Goal: Download file/media

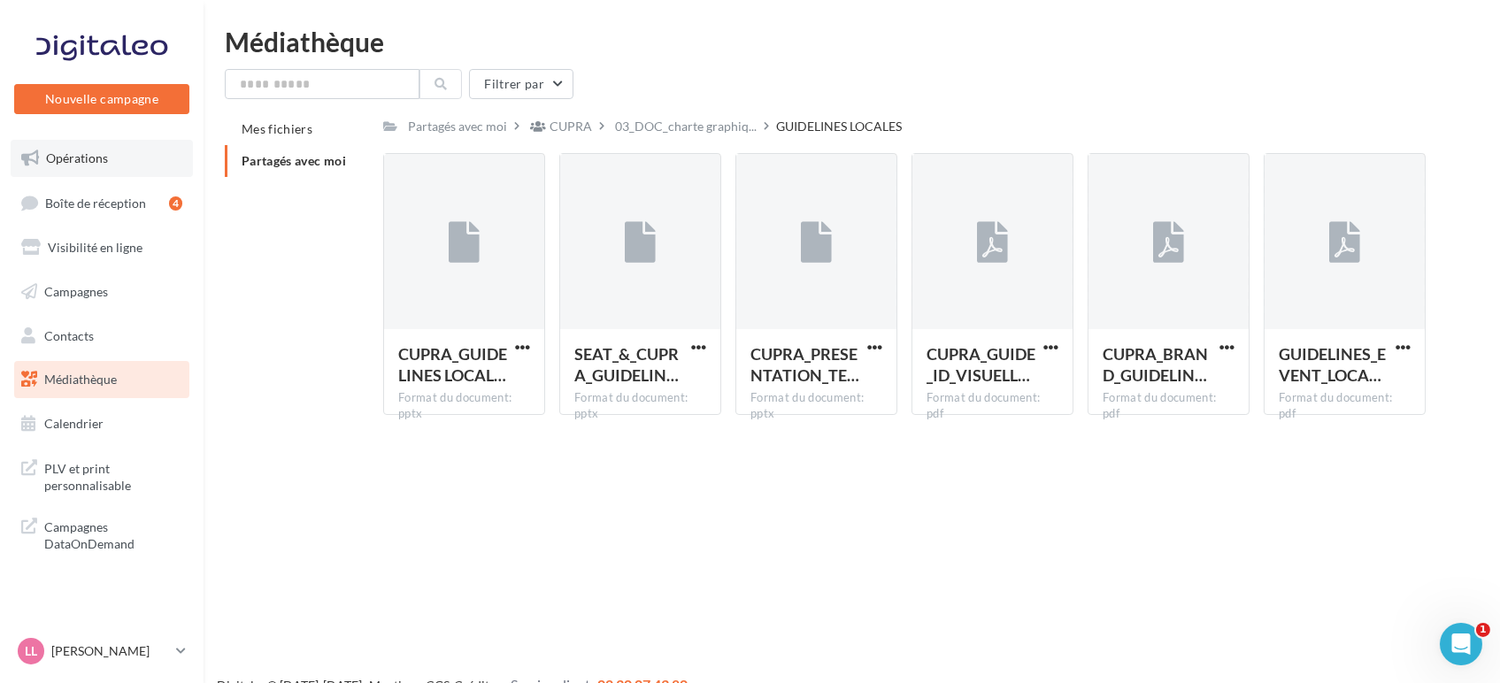
click at [141, 164] on link "Opérations" at bounding box center [102, 158] width 182 height 37
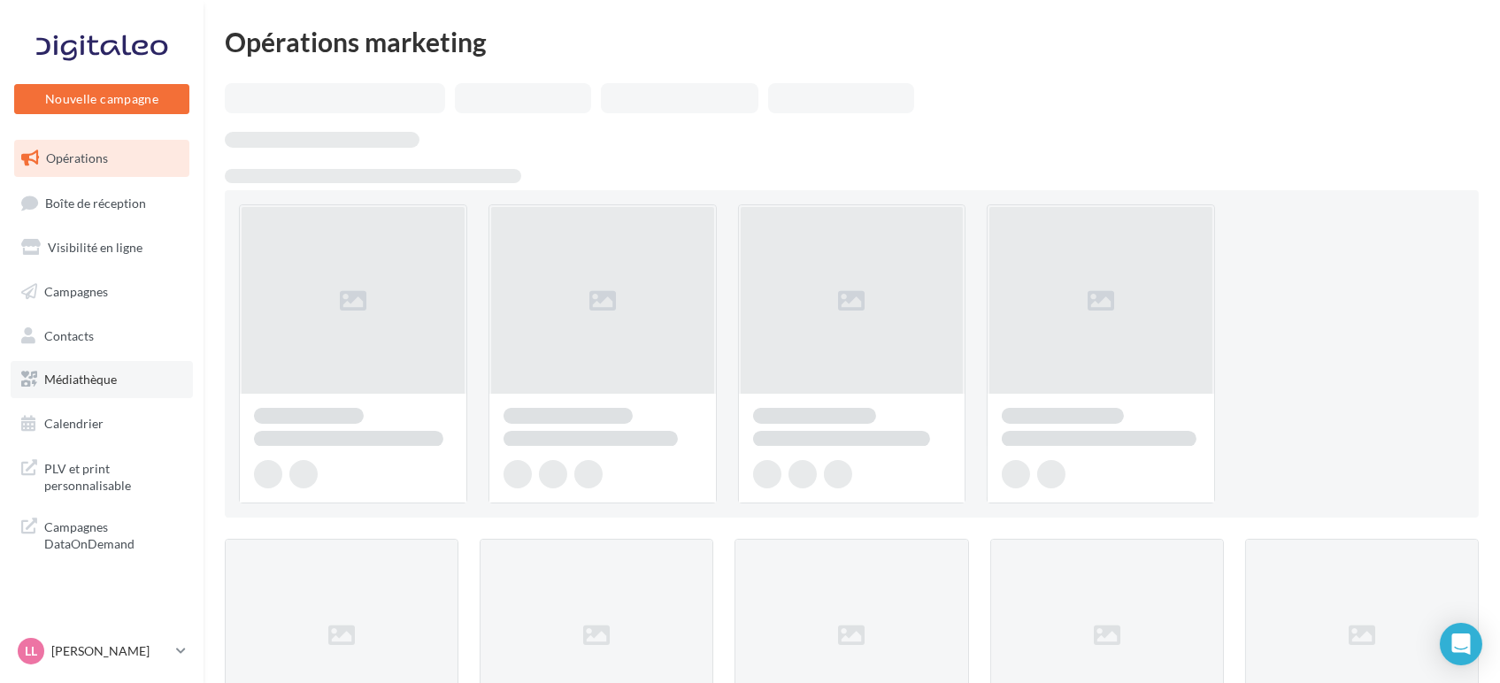
click at [106, 384] on span "Médiathèque" at bounding box center [80, 379] width 73 height 15
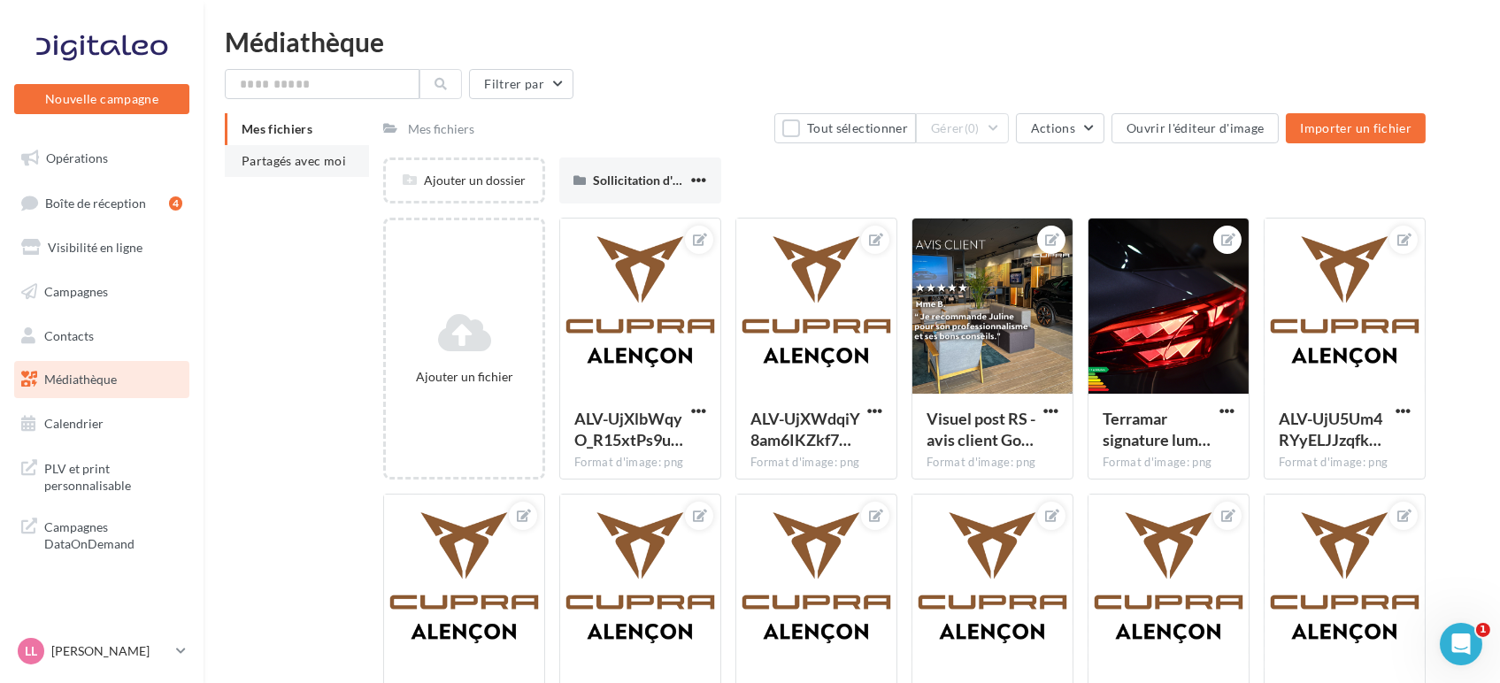
click at [312, 168] on span "Partagés avec moi" at bounding box center [294, 160] width 104 height 15
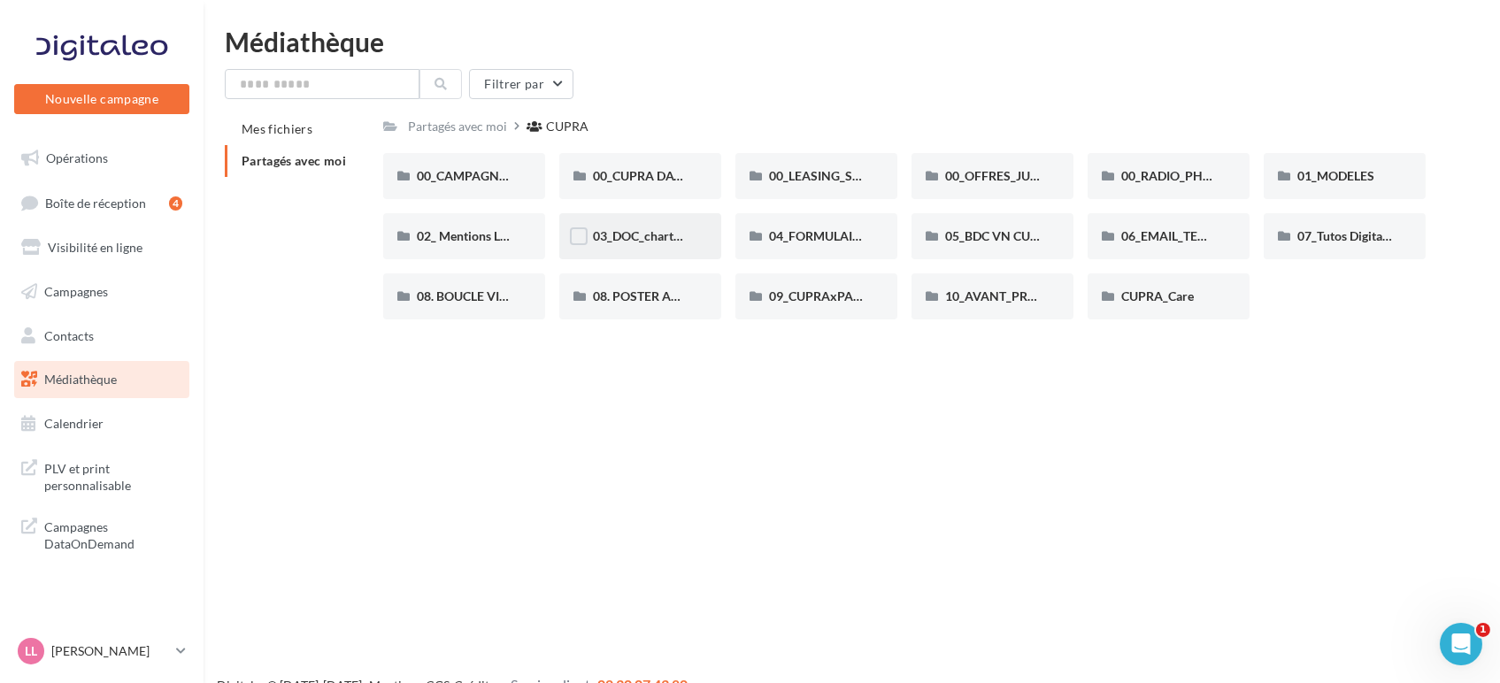
click at [647, 226] on div "03_DOC_charte graphique et GUIDELINES" at bounding box center [640, 236] width 162 height 46
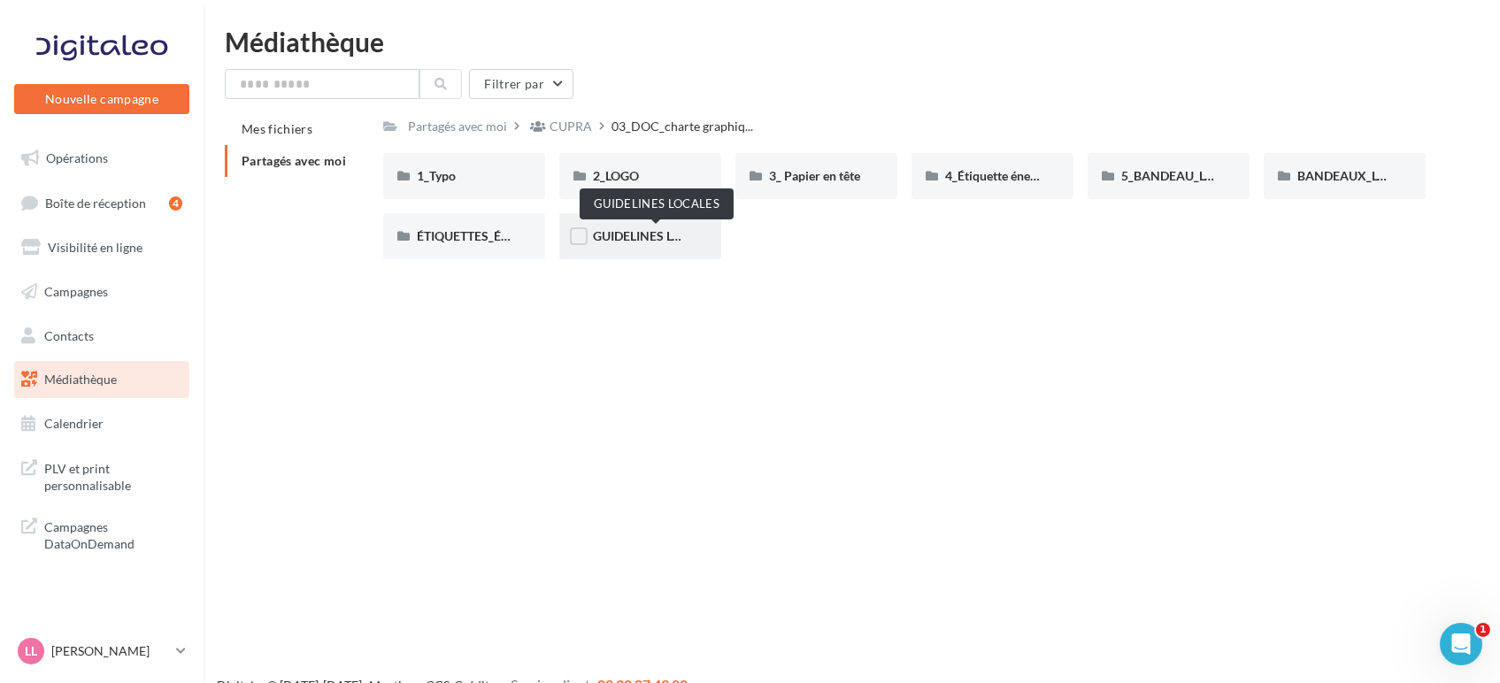
click at [623, 241] on span "GUIDELINES LOCALES" at bounding box center [656, 235] width 126 height 15
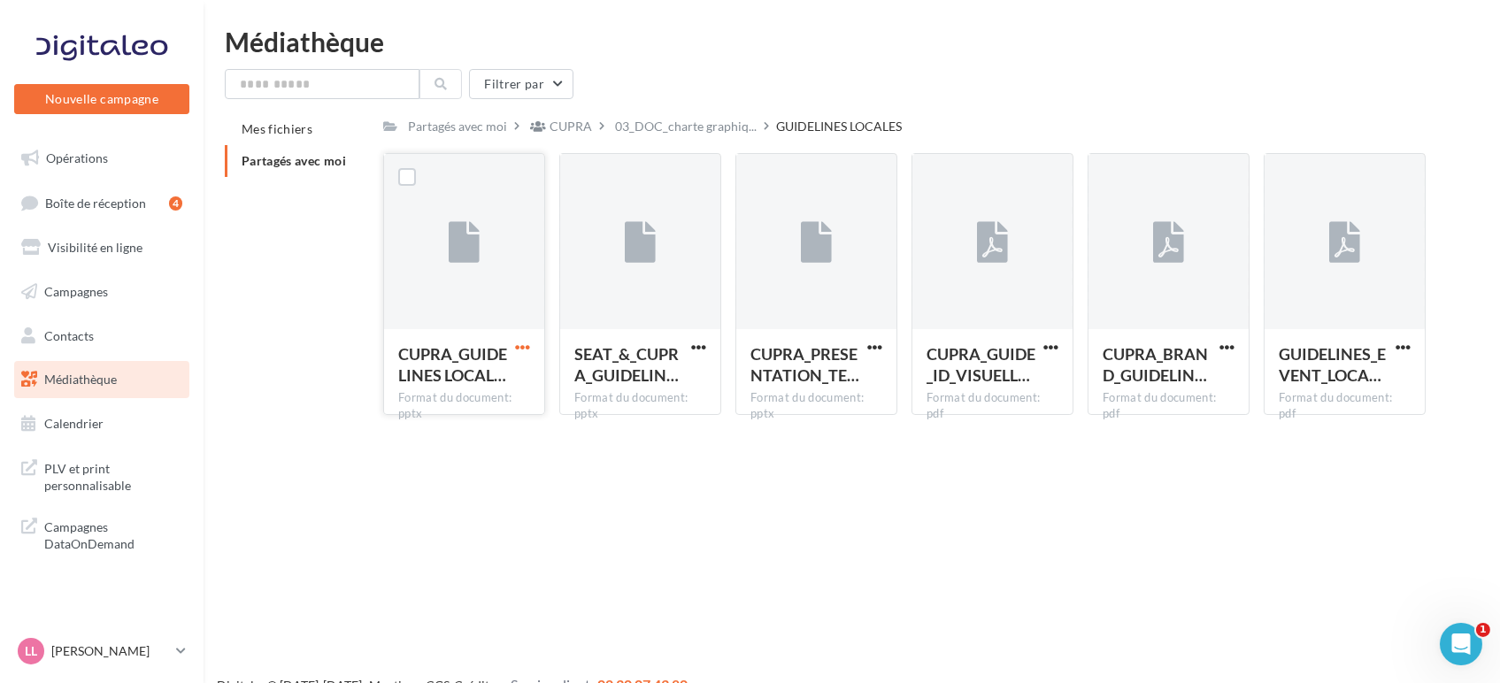
click at [524, 345] on span "button" at bounding box center [522, 347] width 15 height 15
click at [443, 365] on button "Télécharger" at bounding box center [445, 382] width 177 height 46
click at [697, 345] on span "button" at bounding box center [698, 347] width 15 height 15
click at [597, 386] on button "Télécharger" at bounding box center [621, 382] width 177 height 46
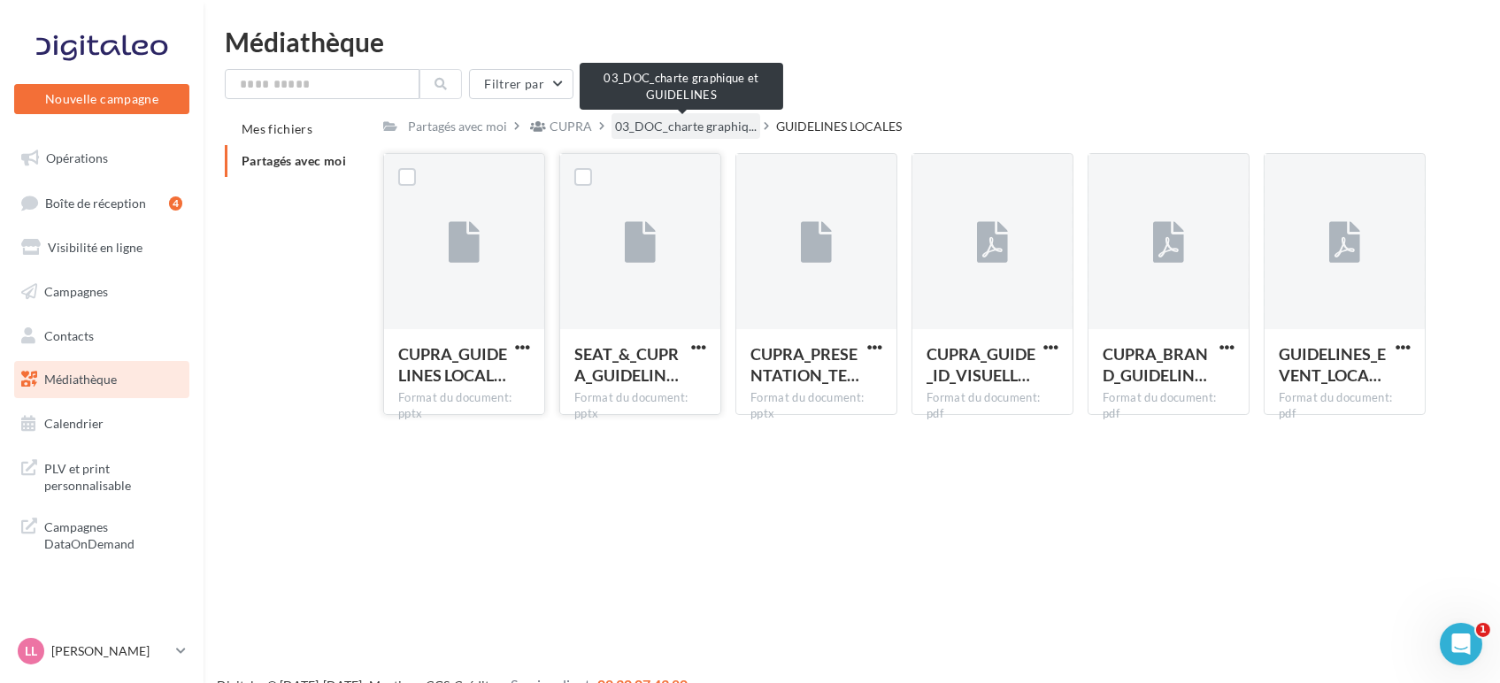
click at [703, 125] on span "03_DOC_charte graphiq..." at bounding box center [686, 127] width 142 height 18
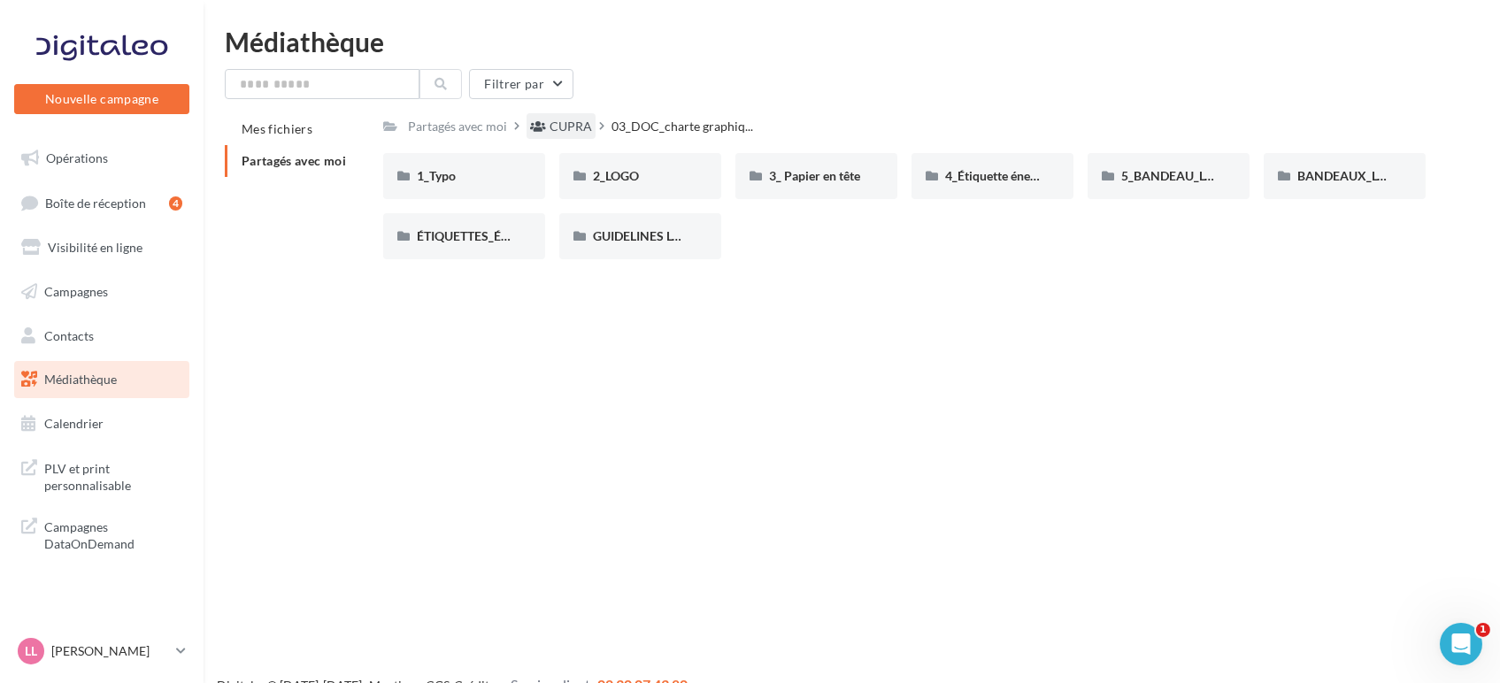
click at [559, 127] on div "CUPRA" at bounding box center [570, 127] width 42 height 18
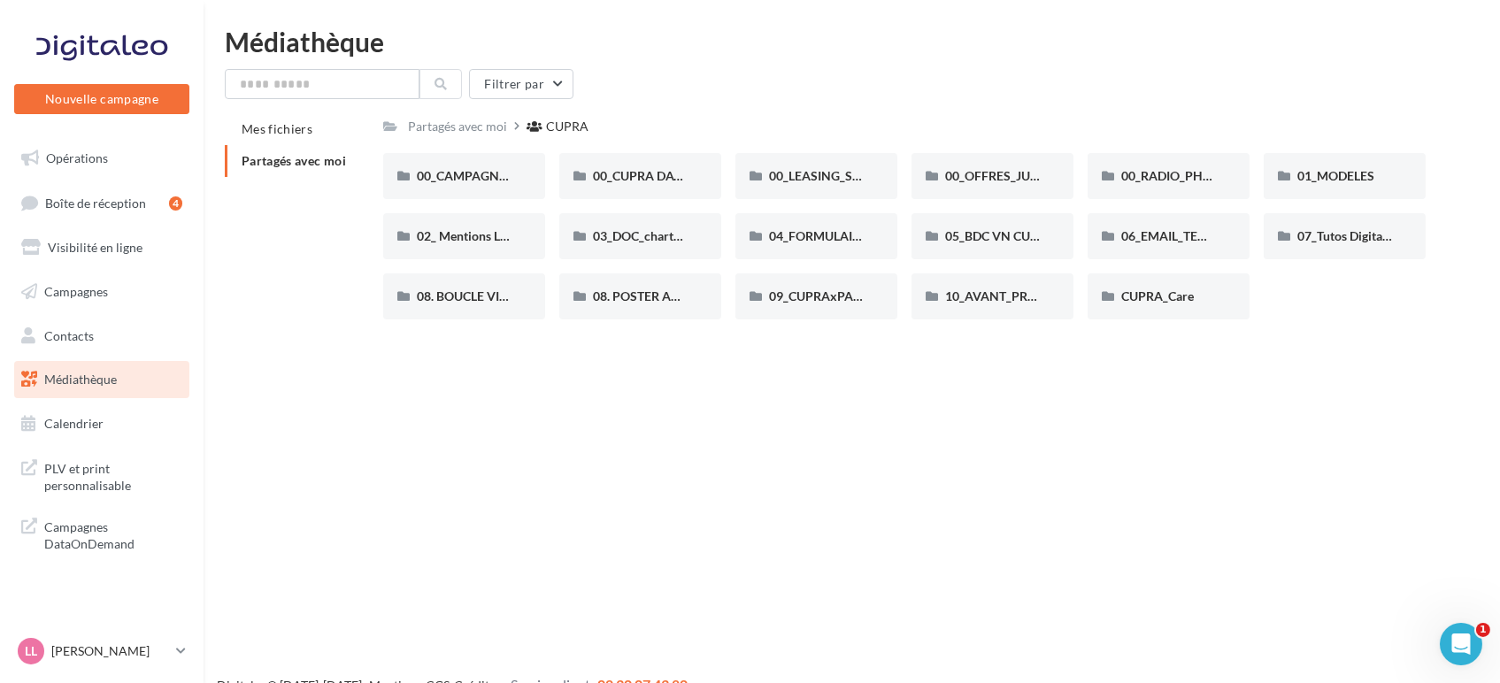
click at [641, 460] on div "Nouvelle campagne Nouvelle campagne Opérations Boîte de réception 4 Visibilité …" at bounding box center [750, 369] width 1500 height 683
click at [1344, 165] on div "01_MODELES" at bounding box center [1344, 176] width 162 height 46
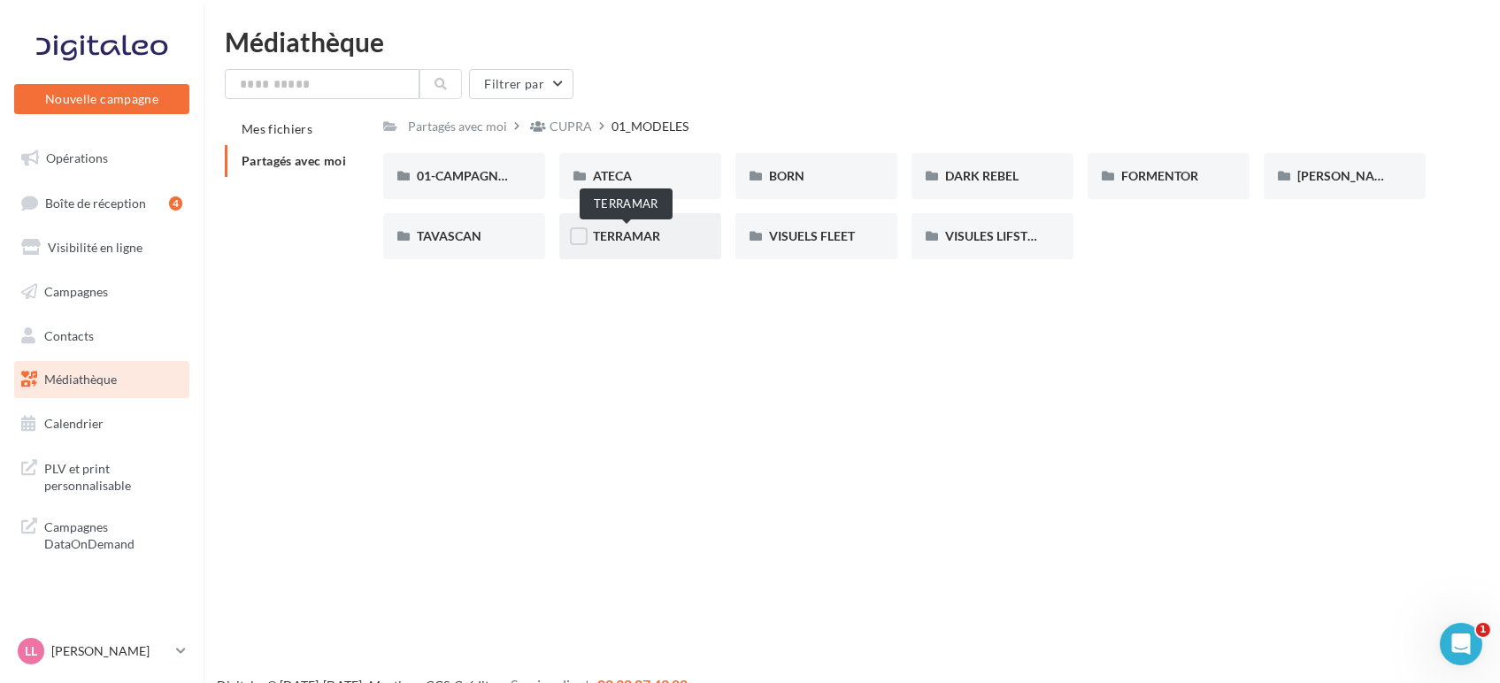
click at [643, 237] on span "TERRAMAR" at bounding box center [626, 235] width 67 height 15
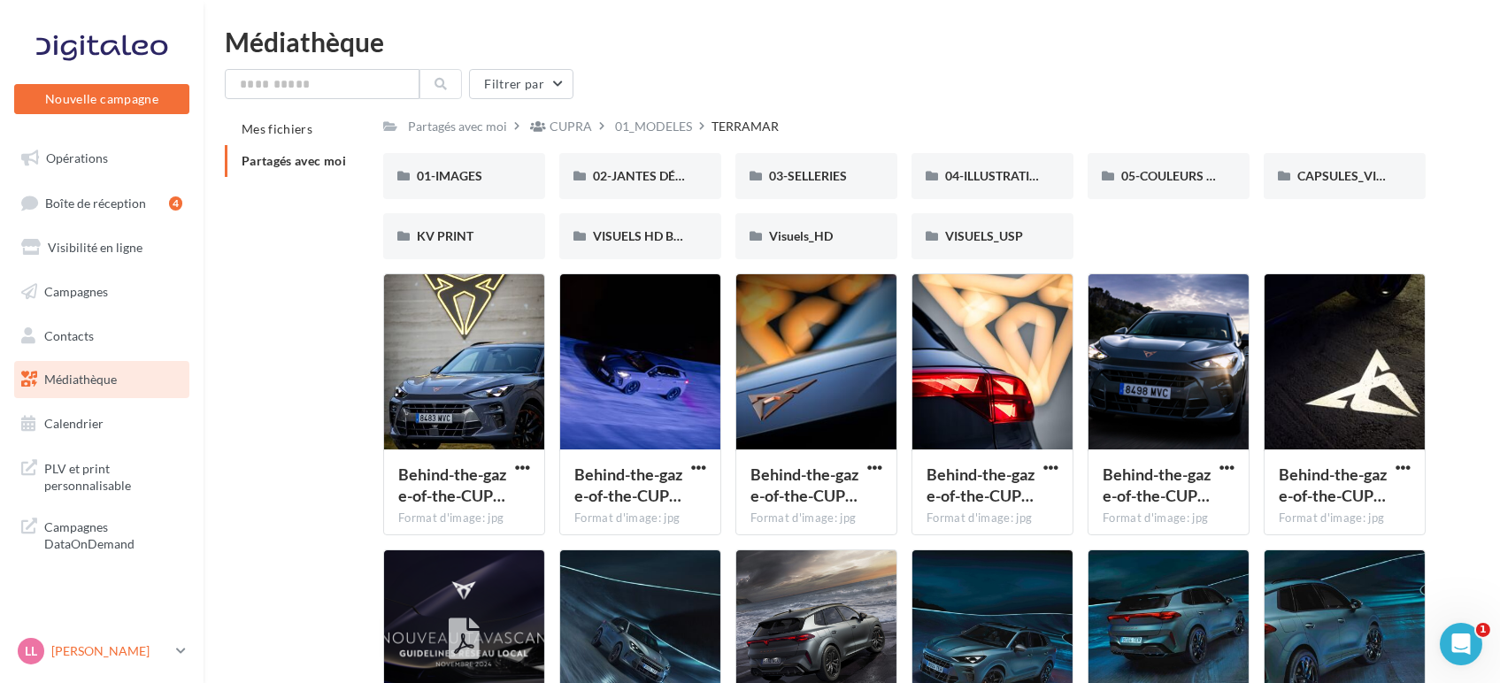
click at [104, 644] on p "[PERSON_NAME]" at bounding box center [110, 651] width 118 height 18
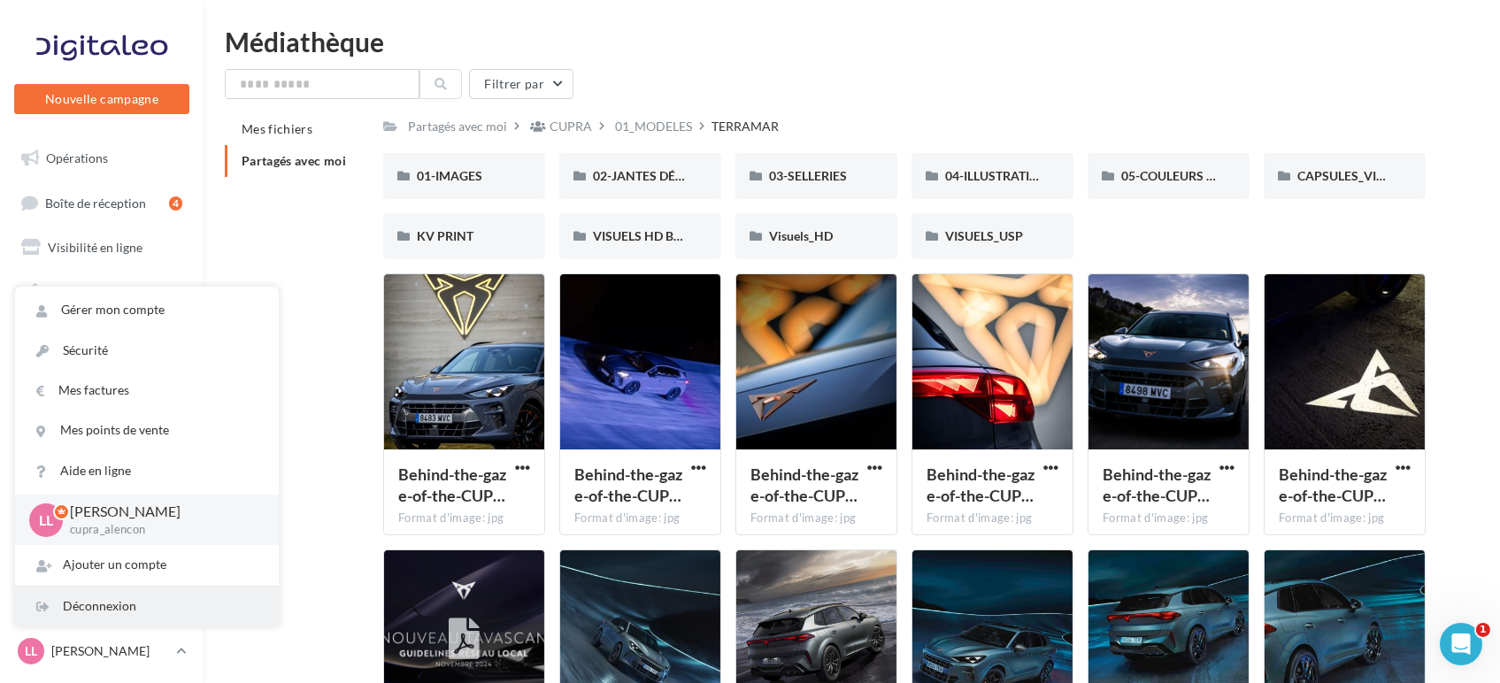
click at [70, 614] on div "Déconnexion" at bounding box center [147, 607] width 264 height 40
